Goal: Task Accomplishment & Management: Manage account settings

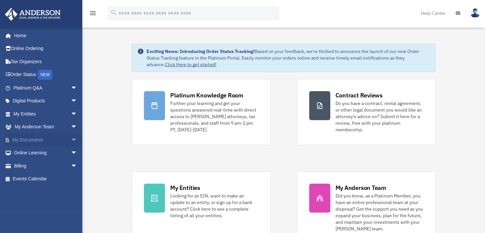
click at [25, 141] on link "My Documents arrow_drop_down" at bounding box center [46, 139] width 83 height 13
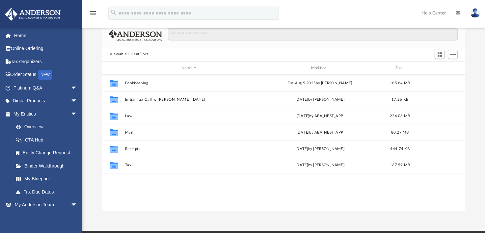
scroll to position [40, 0]
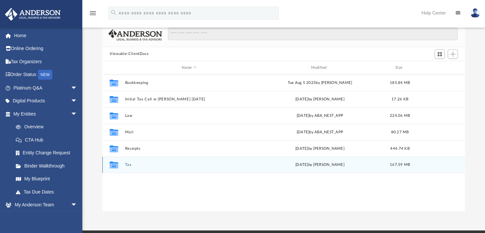
click at [128, 164] on button "Tax" at bounding box center [189, 165] width 128 height 4
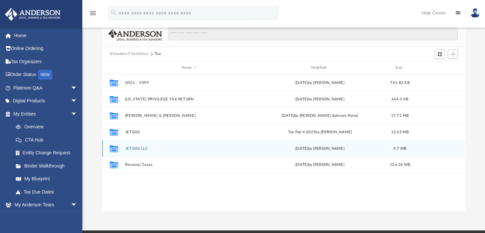
click at [142, 150] on button "JETGIGI LLC" at bounding box center [189, 149] width 128 height 4
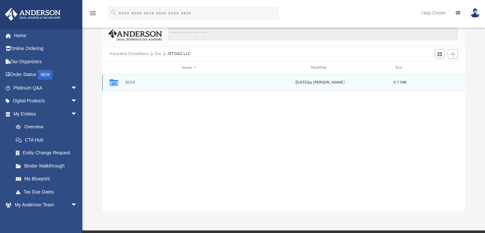
click at [131, 81] on button "2024" at bounding box center [189, 83] width 128 height 4
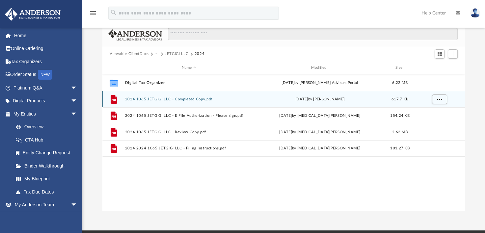
click at [199, 101] on button "2024 1065 JETGIGI LLC - Completed Copy.pdf" at bounding box center [189, 99] width 128 height 4
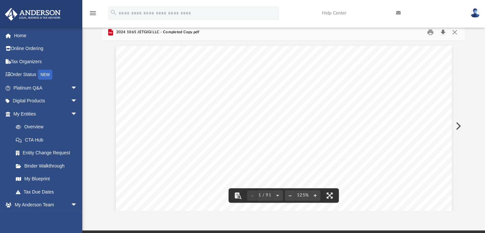
click at [443, 32] on button "Download" at bounding box center [443, 32] width 12 height 10
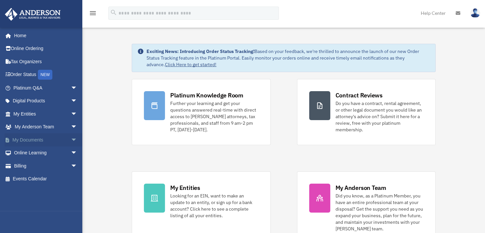
click at [33, 144] on link "My Documents arrow_drop_down" at bounding box center [46, 139] width 83 height 13
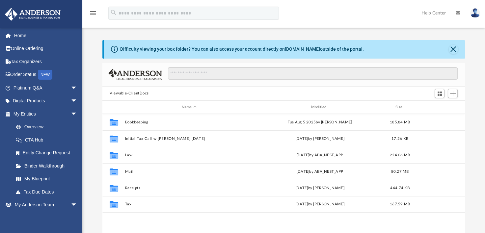
scroll to position [145, 357]
click at [71, 118] on span "arrow_drop_down" at bounding box center [77, 114] width 13 height 14
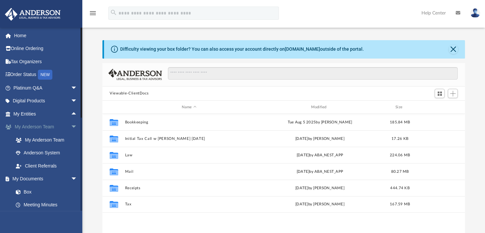
click at [71, 129] on span "arrow_drop_down" at bounding box center [77, 128] width 13 height 14
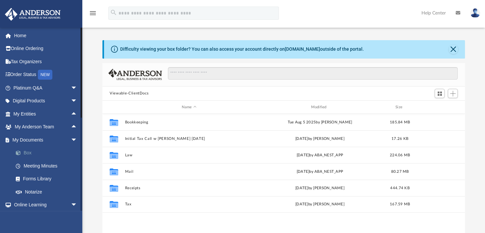
click at [26, 155] on link "Box" at bounding box center [48, 153] width 78 height 13
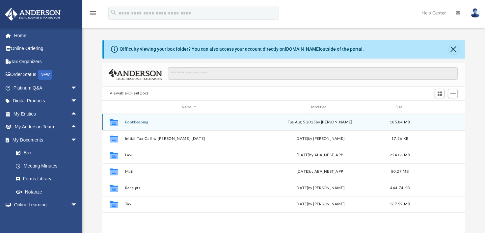
click at [139, 121] on button "Bookkeeping" at bounding box center [189, 122] width 128 height 4
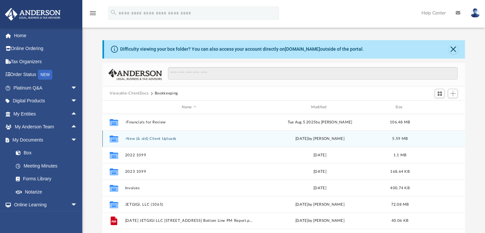
click at [164, 139] on button "-New (& old) Client Uploads" at bounding box center [189, 139] width 128 height 4
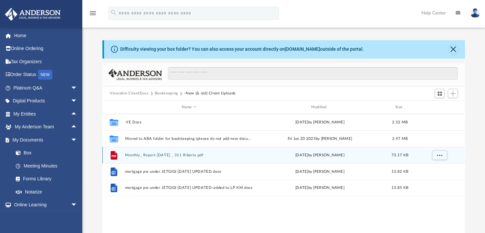
click at [195, 156] on button "Monthly_ Report JUNE 2025 _ 311 Riberia.pdf" at bounding box center [189, 155] width 128 height 4
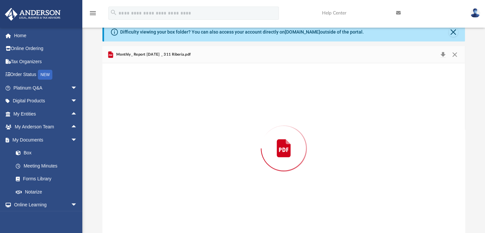
click at [199, 160] on div "Preview" at bounding box center [283, 148] width 363 height 170
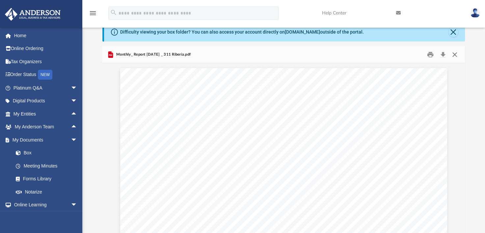
click at [456, 54] on button "Close" at bounding box center [455, 54] width 12 height 10
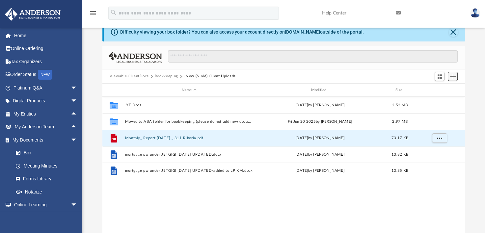
click at [453, 76] on span "Add" at bounding box center [453, 77] width 6 height 6
click at [443, 90] on li "Upload" at bounding box center [443, 89] width 21 height 7
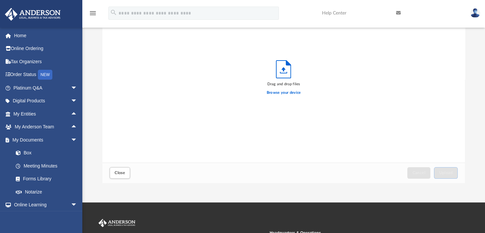
scroll to position [69, 0]
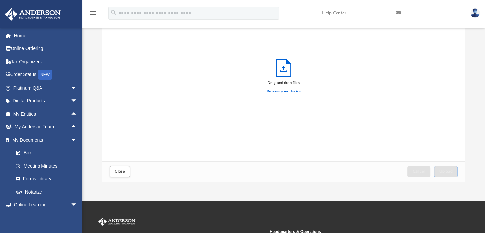
click at [277, 92] on label "Browse your device" at bounding box center [284, 92] width 34 height 6
click at [0, 0] on input "Browse your device" at bounding box center [0, 0] width 0 height 0
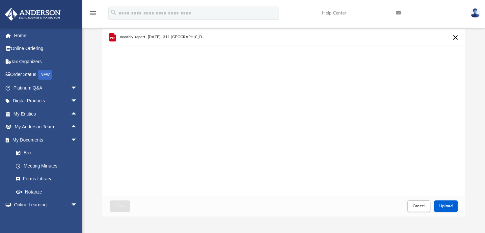
scroll to position [37, 0]
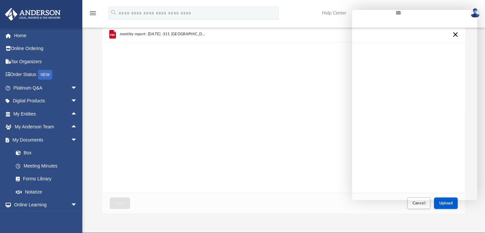
click at [302, 161] on div "monthly-report- JULY 2025 -311 RIBERIA.pdf" at bounding box center [283, 109] width 363 height 167
click at [289, 136] on div "monthly-report- JULY 2025 -311 RIBERIA.pdf" at bounding box center [283, 109] width 363 height 167
click at [317, 164] on div "monthly-report- JULY 2025 -311 RIBERIA.pdf" at bounding box center [283, 109] width 363 height 167
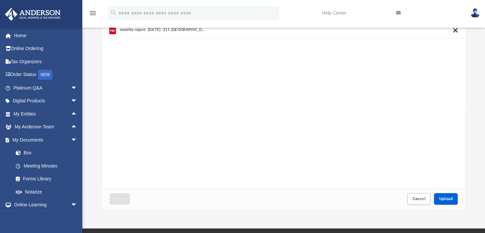
scroll to position [48, 0]
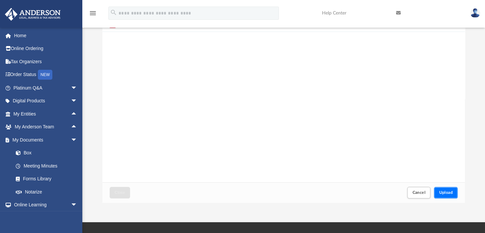
click at [449, 192] on span "Upload" at bounding box center [446, 193] width 14 height 4
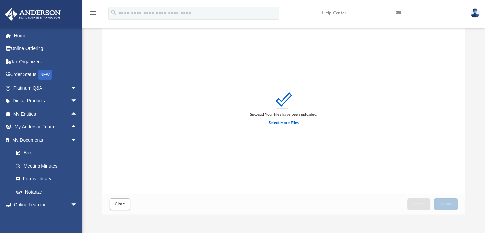
scroll to position [21, 0]
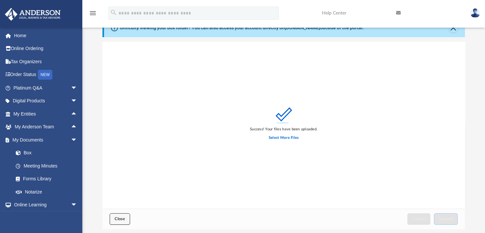
click at [124, 219] on span "Close" at bounding box center [120, 219] width 11 height 4
